Goal: Task Accomplishment & Management: Manage account settings

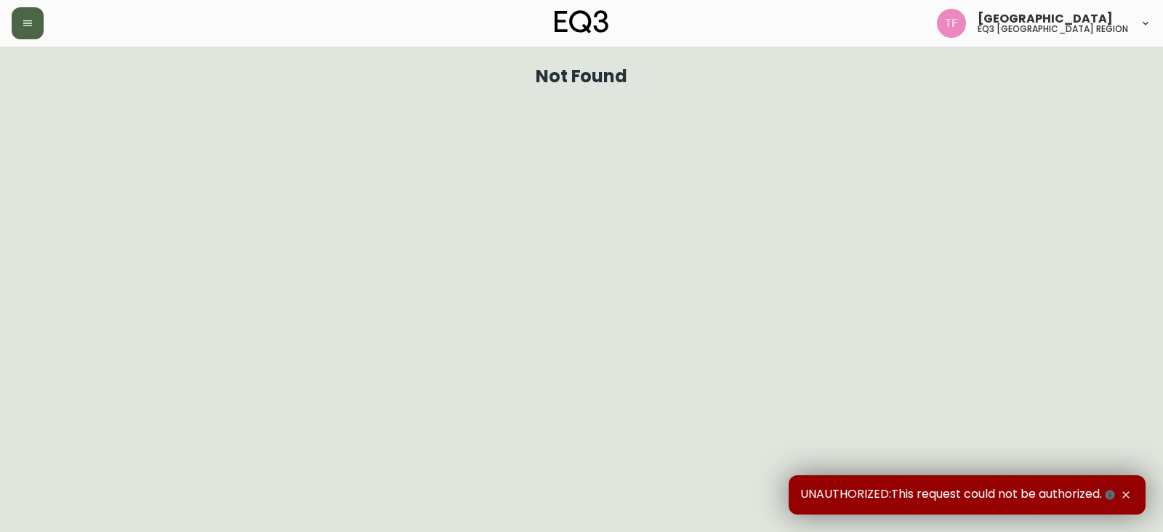
click at [30, 23] on icon "button" at bounding box center [27, 23] width 9 height 6
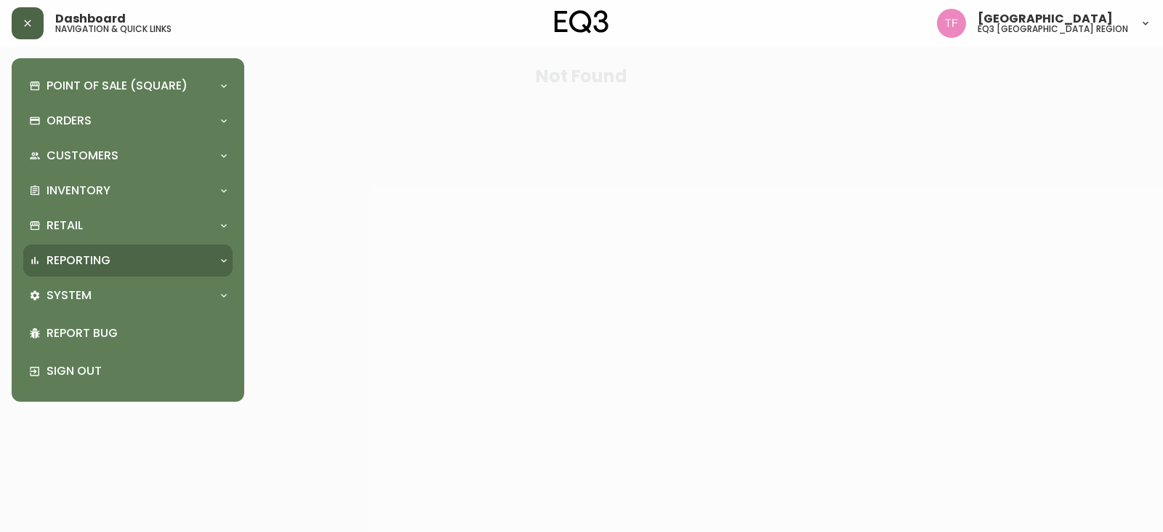
click at [89, 254] on p "Reporting" at bounding box center [79, 260] width 64 height 16
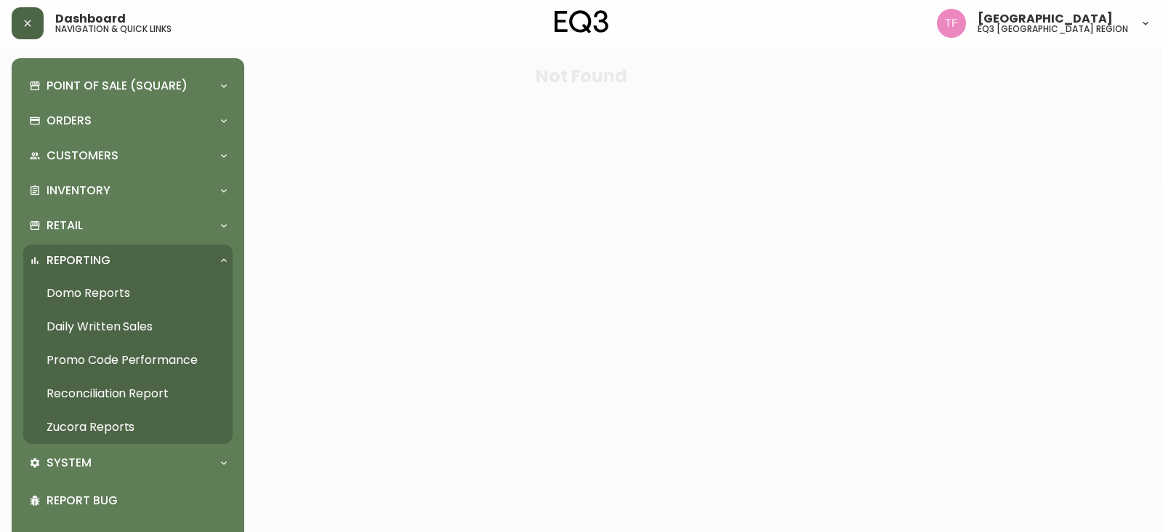
click at [119, 259] on div "Reporting" at bounding box center [120, 260] width 183 height 16
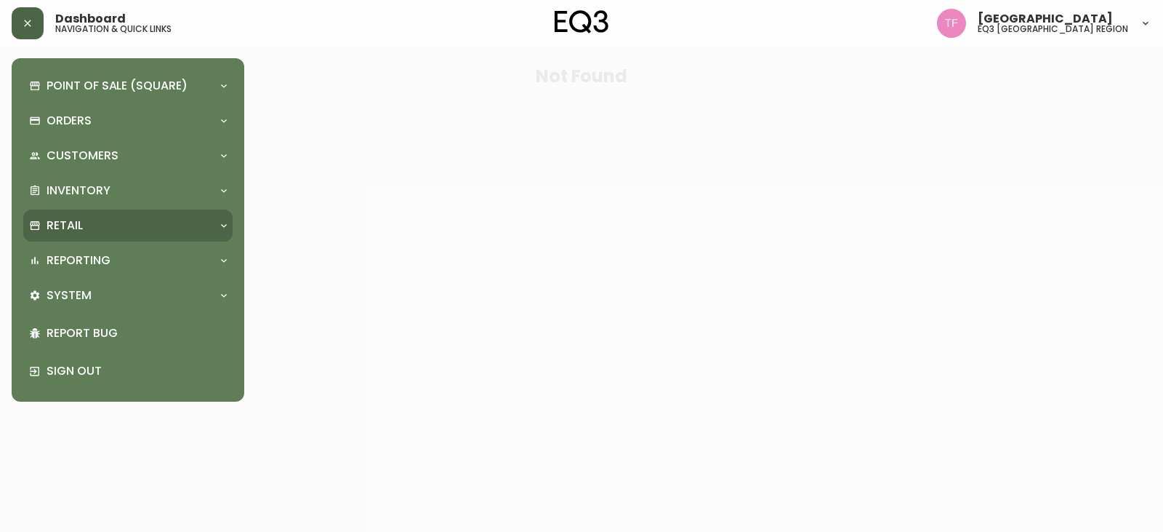
click at [122, 233] on div "Retail" at bounding box center [120, 225] width 183 height 16
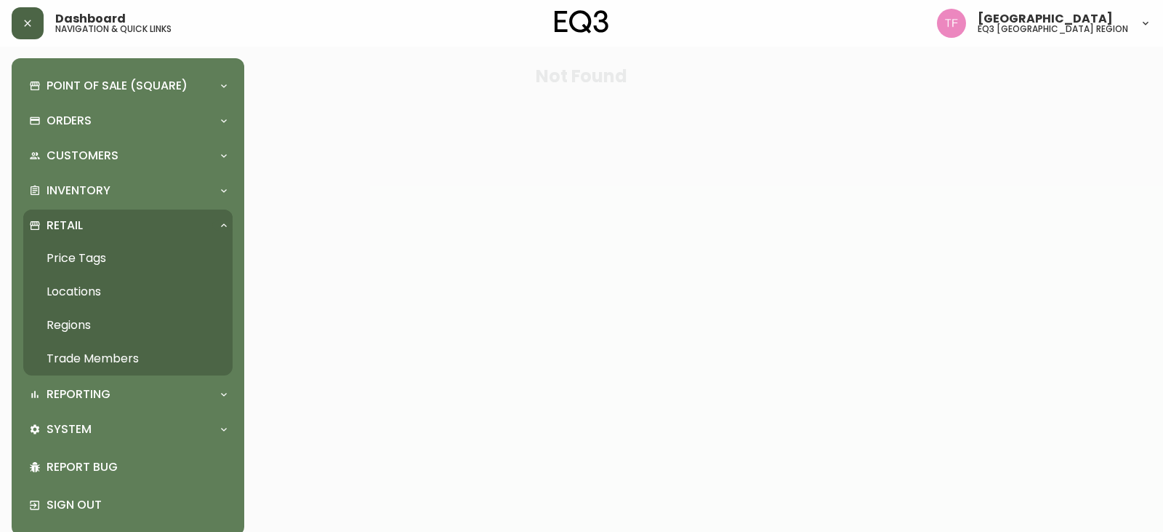
drag, startPoint x: 87, startPoint y: 350, endPoint x: 105, endPoint y: 350, distance: 18.2
click at [87, 350] on link "Trade Members" at bounding box center [127, 358] width 209 height 33
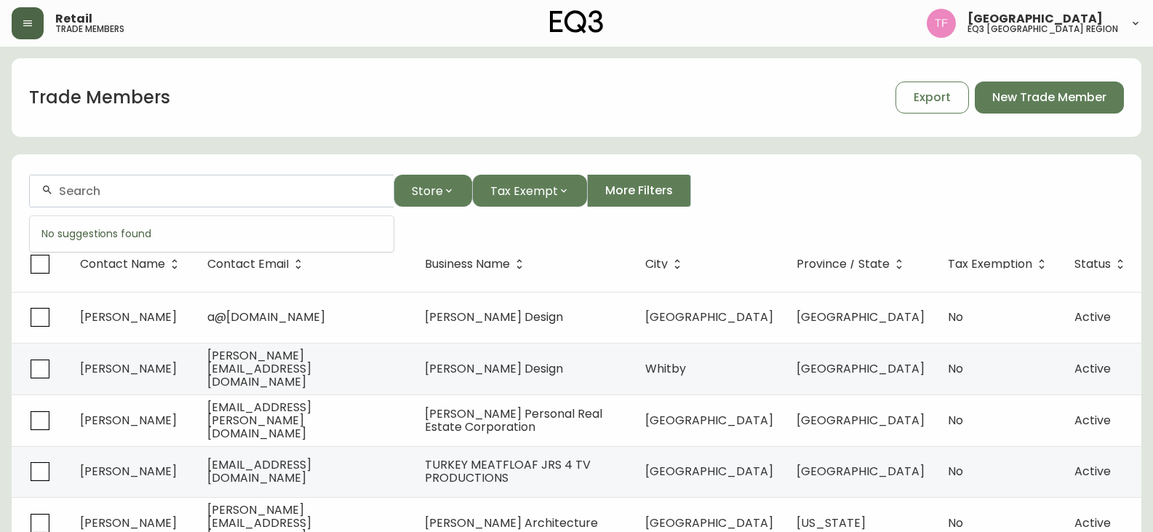
click at [165, 187] on input "text" at bounding box center [220, 191] width 323 height 14
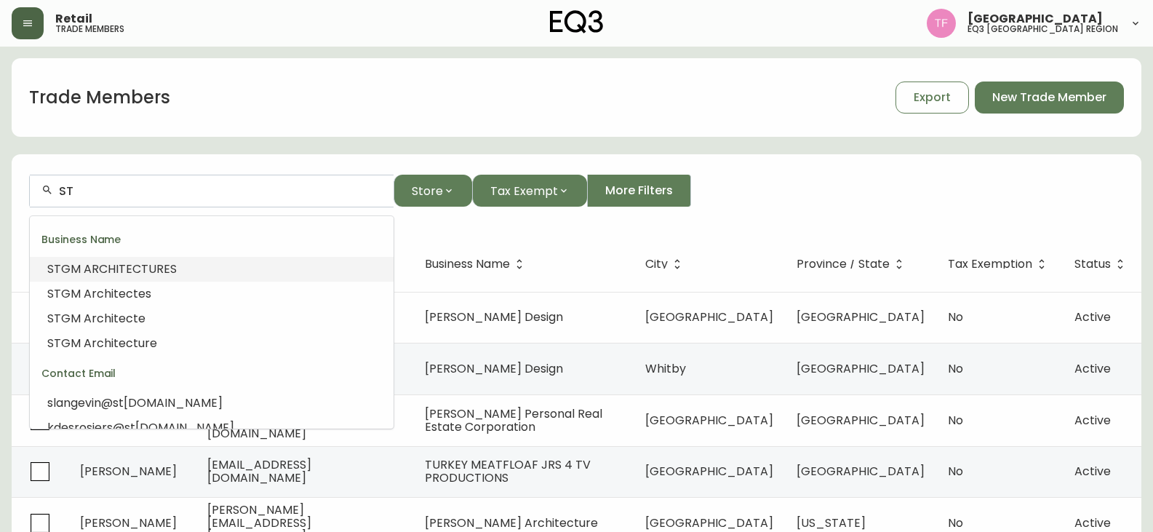
type input "S"
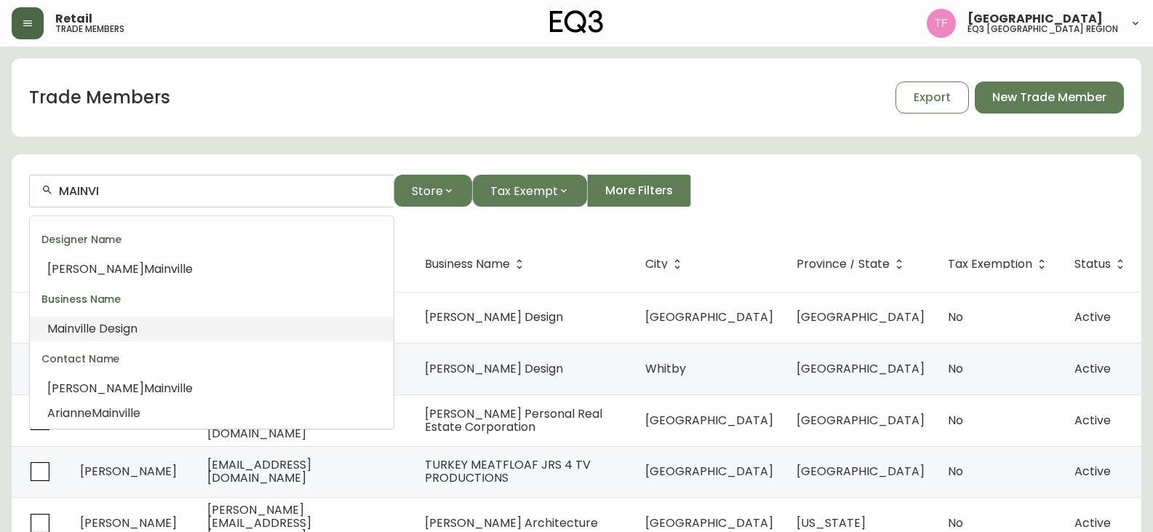
click at [181, 324] on li "Mainvi lle Design" at bounding box center [212, 328] width 364 height 25
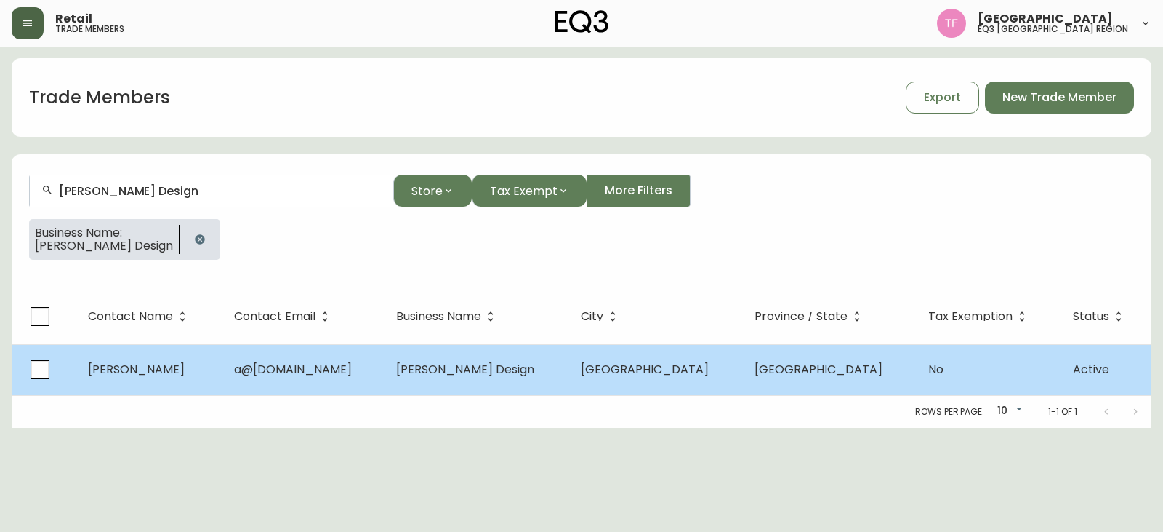
type input "[PERSON_NAME] Design"
click at [642, 379] on td "[GEOGRAPHIC_DATA]" at bounding box center [656, 369] width 174 height 51
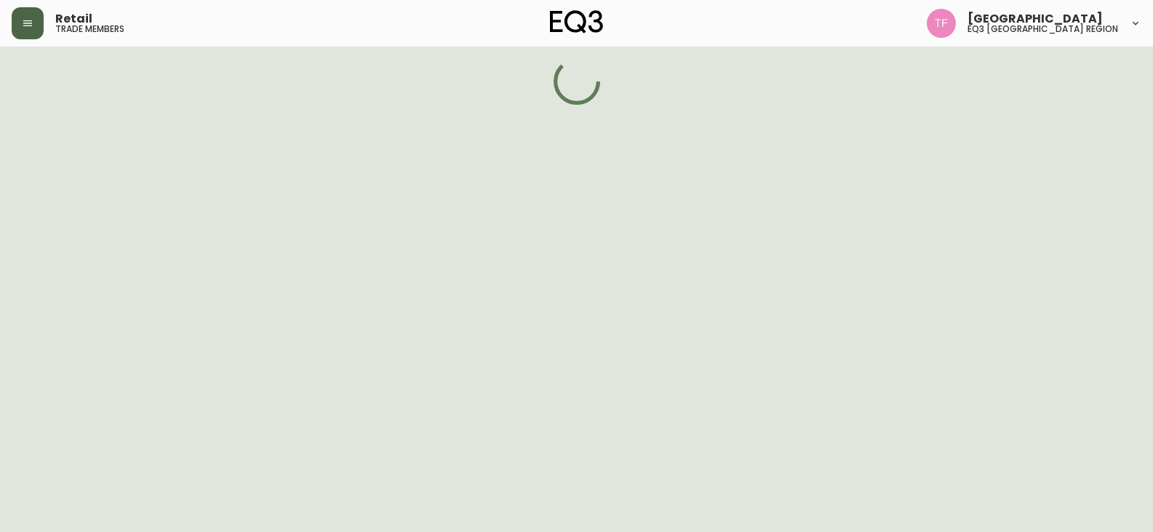
select select "QC"
select select "CA"
select select "CA_FR"
select select "Other"
select select "Interior Designer"
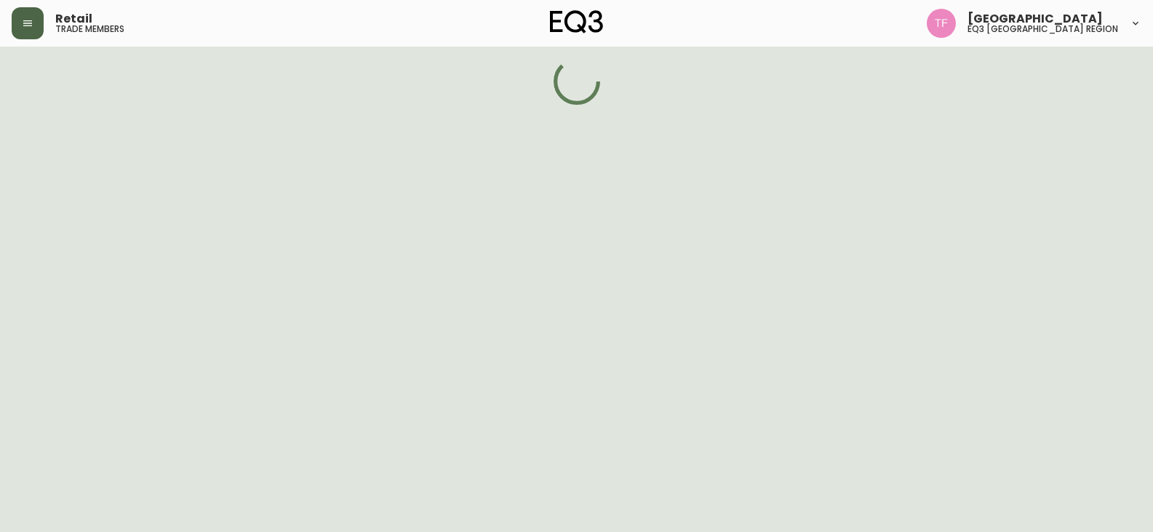
select select "false"
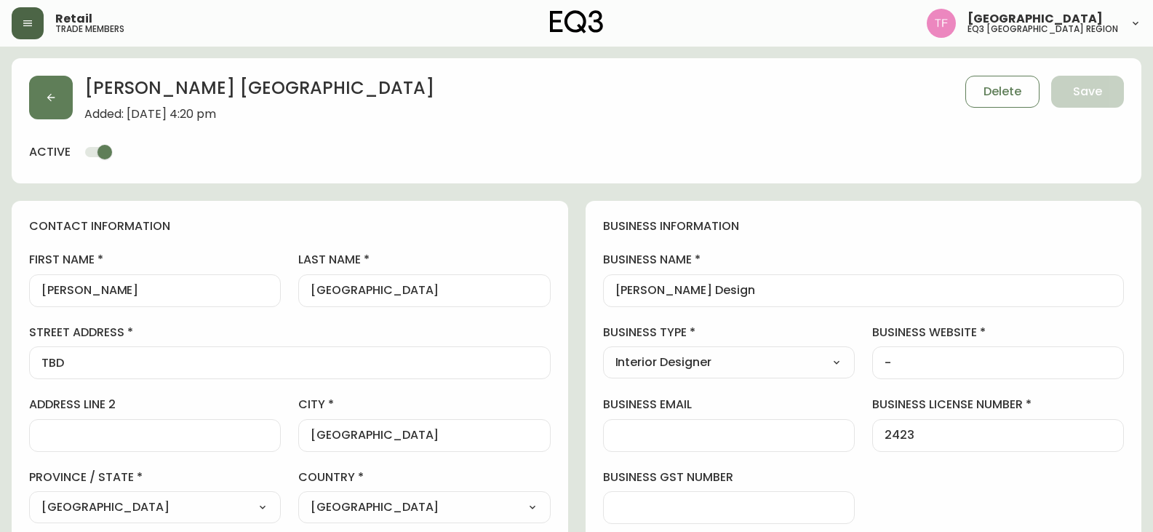
type input "EQ3 [GEOGRAPHIC_DATA] - [GEOGRAPHIC_DATA]"
select select "cjw10z96t00cw6gs04aeyfqxf"
drag, startPoint x: 729, startPoint y: 287, endPoint x: 566, endPoint y: 286, distance: 162.9
